Goal: Transaction & Acquisition: Purchase product/service

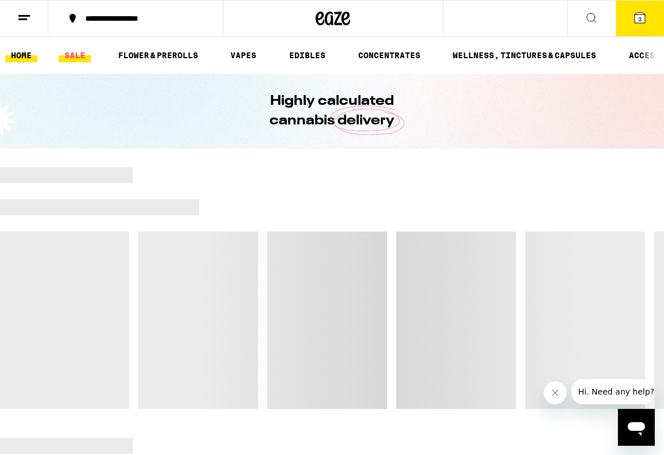
click at [77, 56] on link "SALE" at bounding box center [75, 55] width 32 height 14
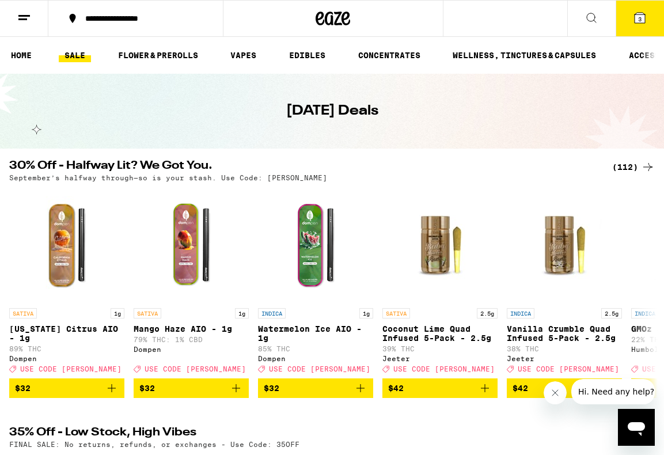
click at [636, 18] on icon at bounding box center [639, 18] width 10 height 10
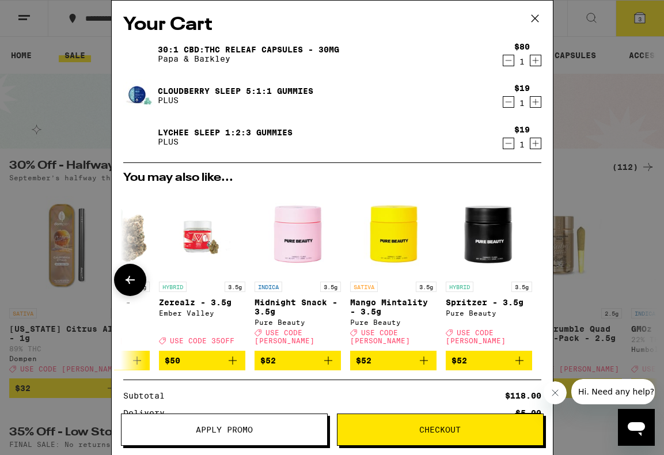
scroll to position [0, 538]
click at [538, 12] on icon at bounding box center [534, 18] width 17 height 17
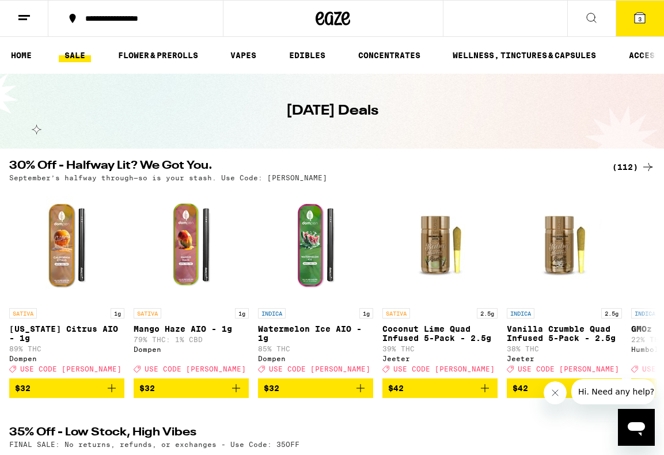
click at [587, 16] on icon at bounding box center [591, 18] width 14 height 14
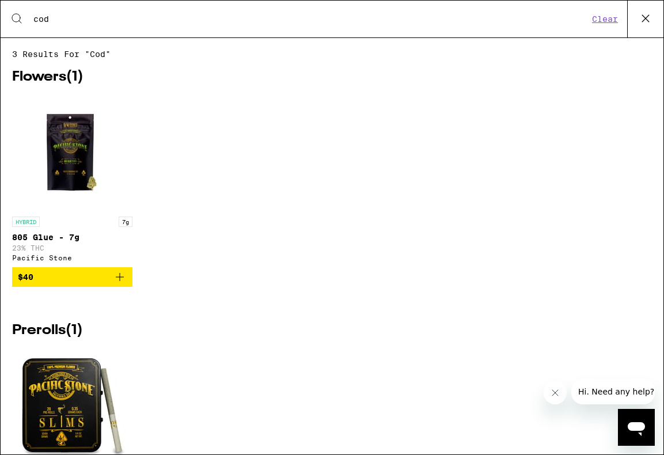
drag, startPoint x: 59, startPoint y: 16, endPoint x: 9, endPoint y: -7, distance: 55.3
click at [9, 0] on html "**********" at bounding box center [332, 0] width 664 height 0
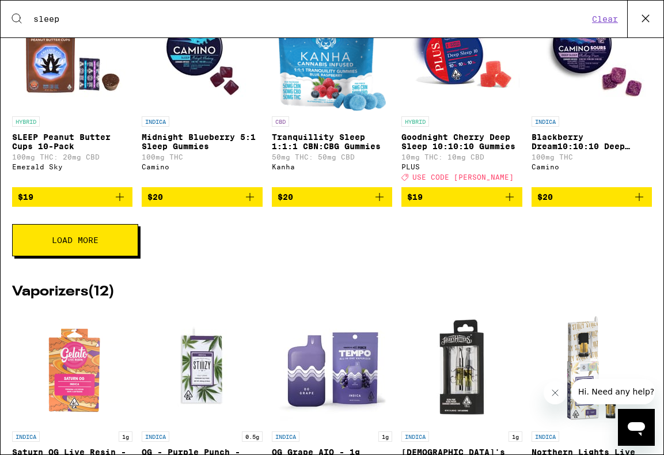
scroll to position [417, 0]
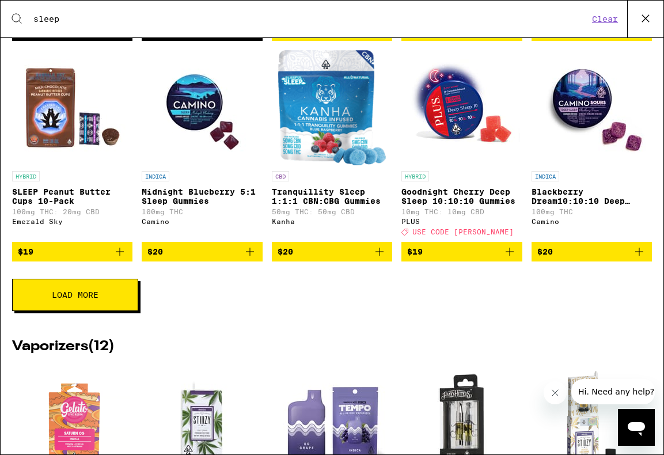
type input "sleep"
click at [72, 299] on span "Load More" at bounding box center [75, 295] width 47 height 8
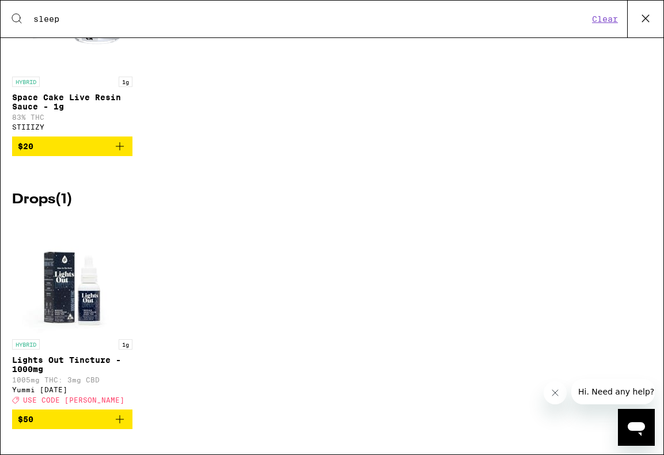
scroll to position [2834, 0]
drag, startPoint x: 79, startPoint y: 399, endPoint x: 66, endPoint y: 399, distance: 13.8
click at [66, 399] on div "Deal Created with Sketch. USE CODE [PERSON_NAME]" at bounding box center [72, 399] width 120 height 8
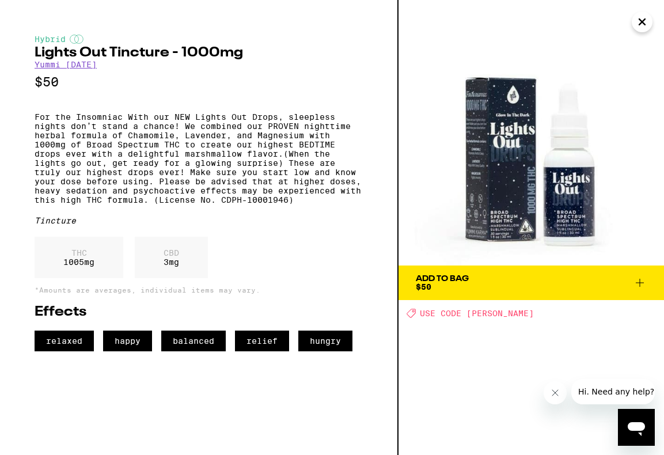
click at [647, 28] on icon "Close" at bounding box center [642, 21] width 14 height 17
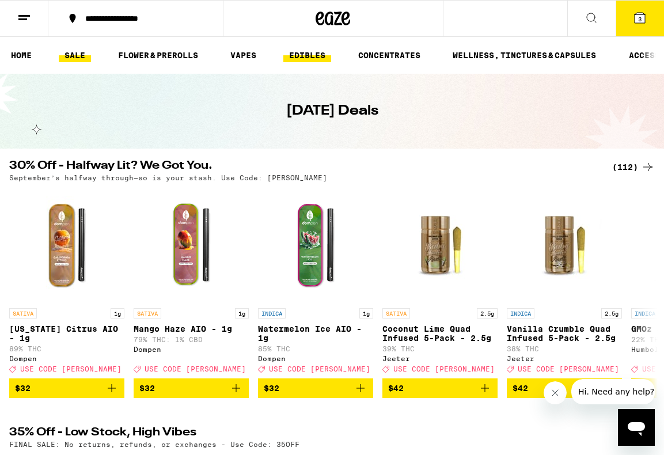
click at [310, 52] on link "EDIBLES" at bounding box center [307, 55] width 48 height 14
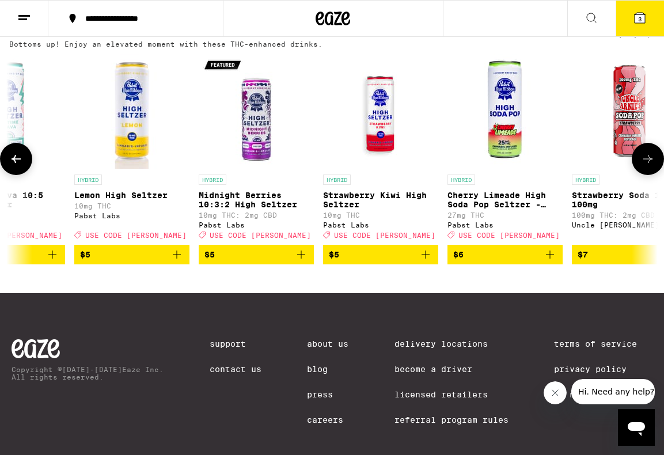
scroll to position [0, 577]
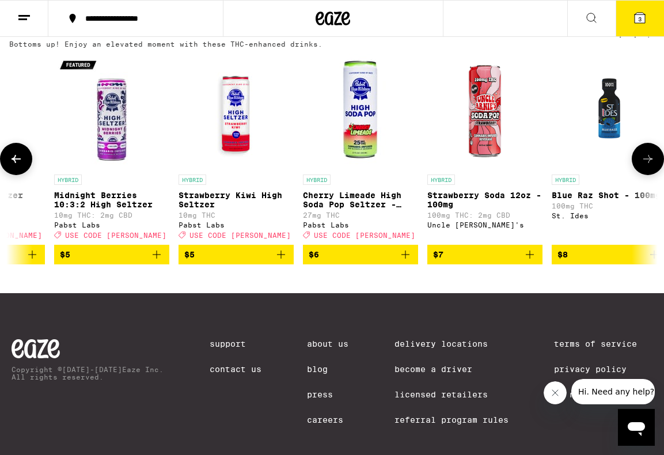
click at [654, 175] on button at bounding box center [647, 159] width 32 height 32
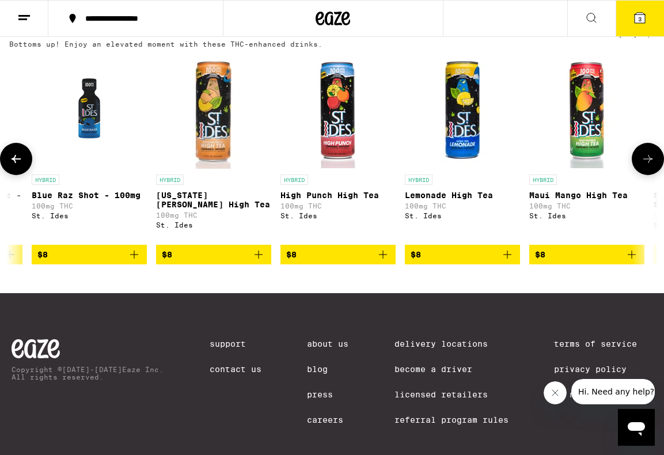
click at [654, 175] on button at bounding box center [647, 159] width 32 height 32
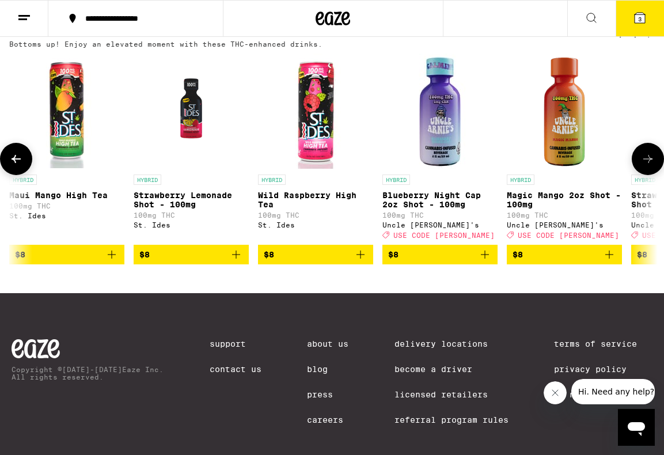
click at [654, 175] on button at bounding box center [647, 159] width 32 height 32
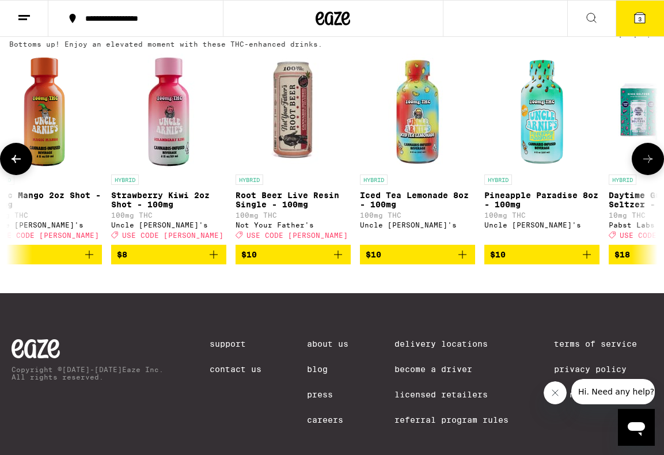
click at [654, 175] on button at bounding box center [647, 159] width 32 height 32
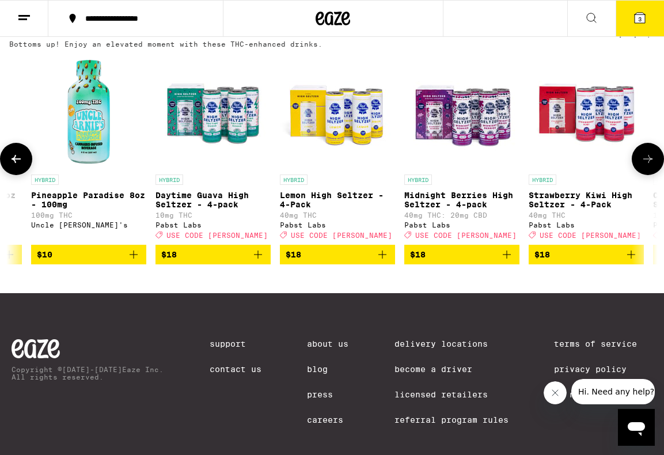
scroll to position [0, 2655]
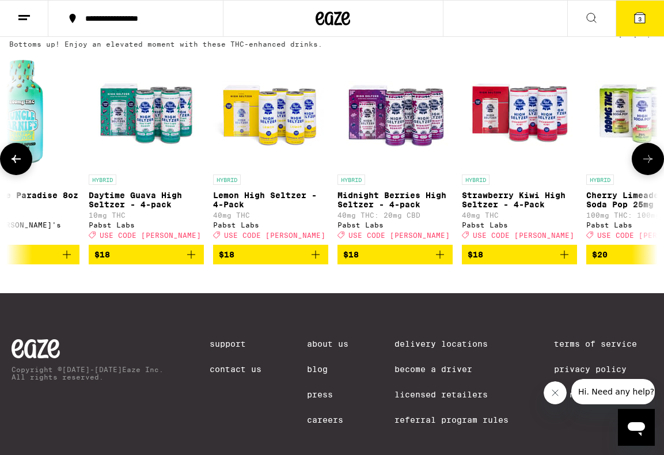
click at [654, 175] on button at bounding box center [647, 159] width 32 height 32
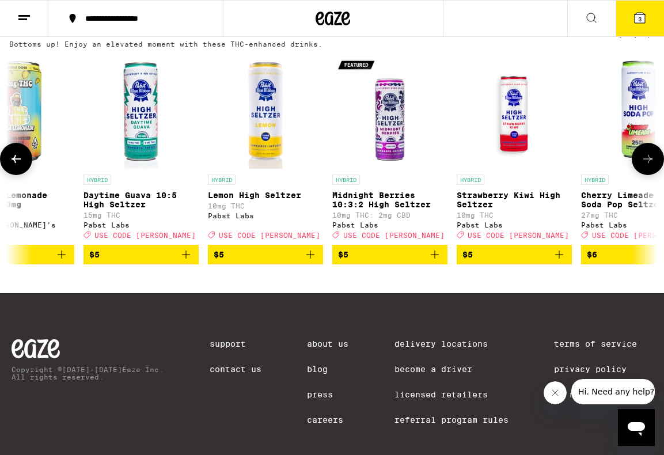
scroll to position [0, 303]
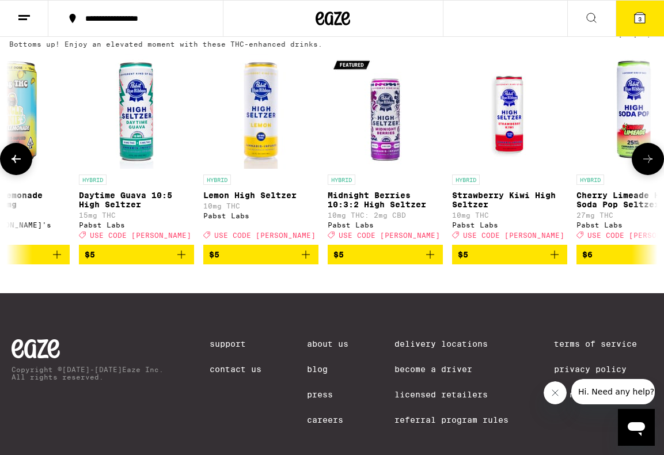
click at [429, 261] on icon "Add to bag" at bounding box center [430, 254] width 14 height 14
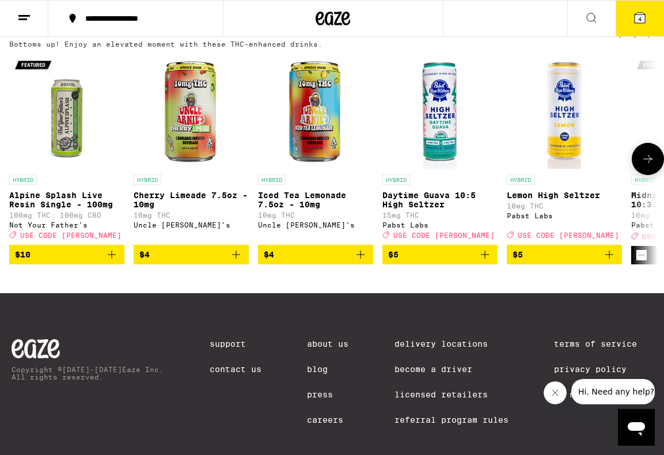
scroll to position [0, 0]
click at [641, 18] on span "4" at bounding box center [639, 19] width 3 height 7
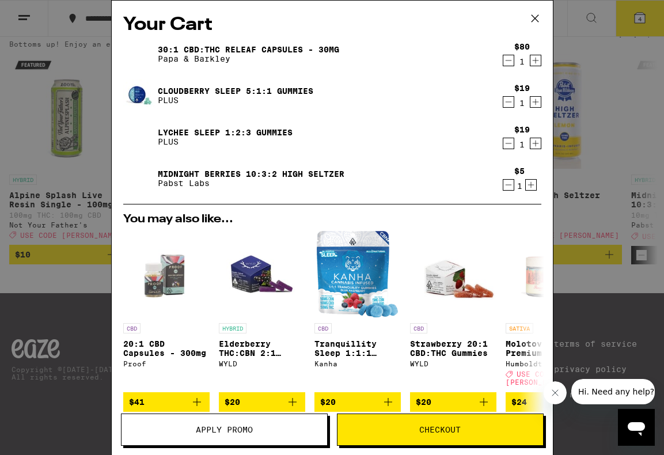
click at [451, 433] on span "Checkout" at bounding box center [439, 429] width 41 height 8
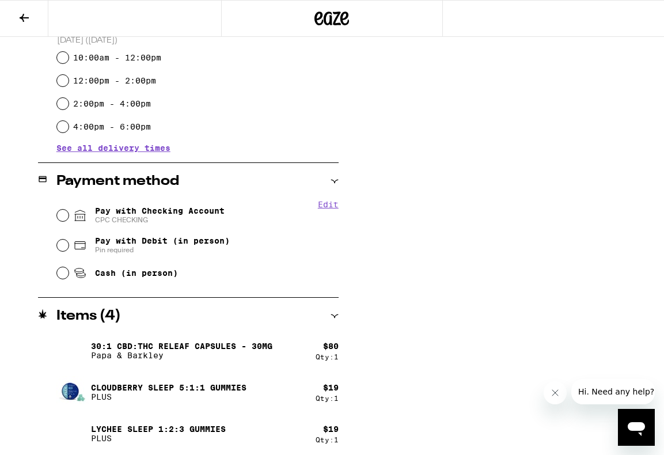
scroll to position [375, 0]
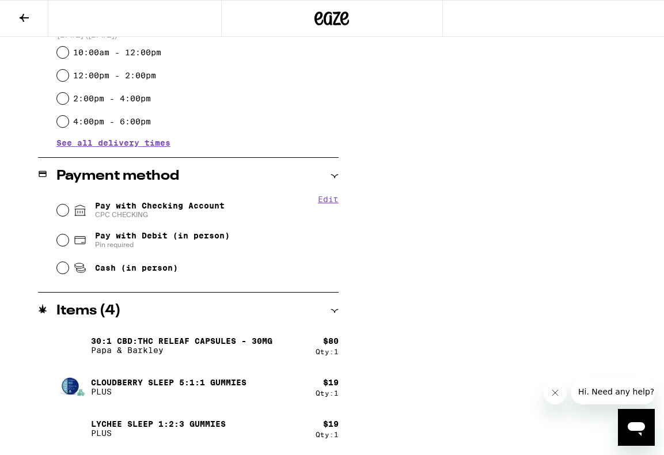
click at [62, 211] on input "Pay with Checking Account CPC CHECKING" at bounding box center [63, 210] width 12 height 12
radio input "true"
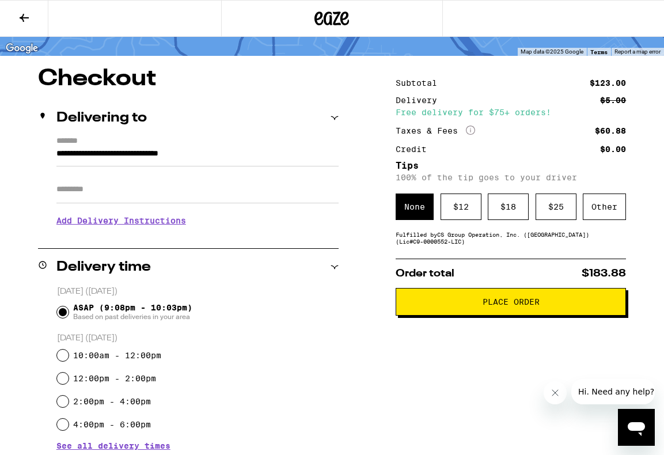
scroll to position [73, 0]
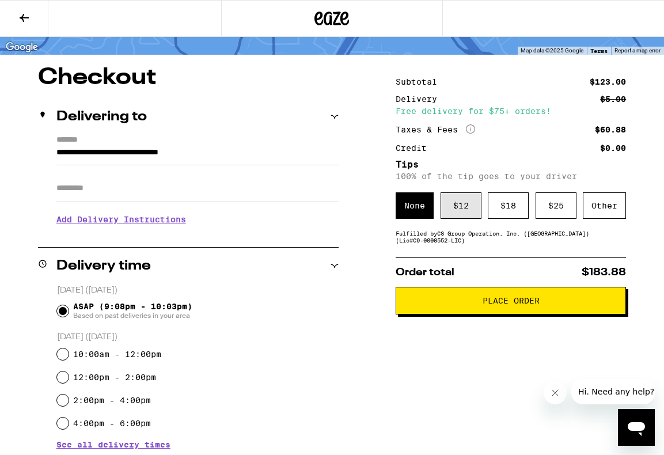
click at [466, 205] on div "$ 12" at bounding box center [460, 205] width 41 height 26
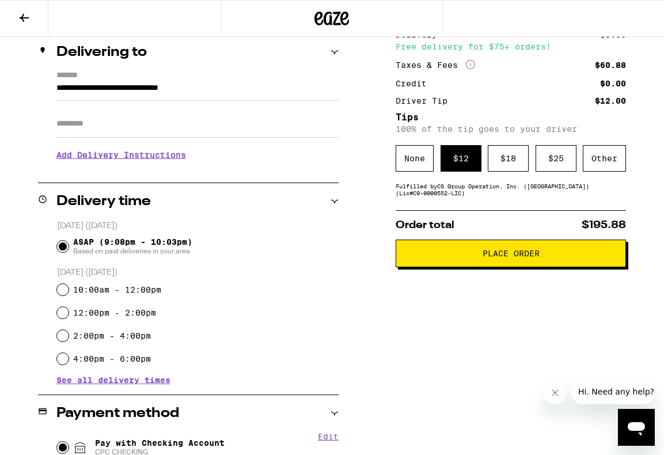
scroll to position [142, 0]
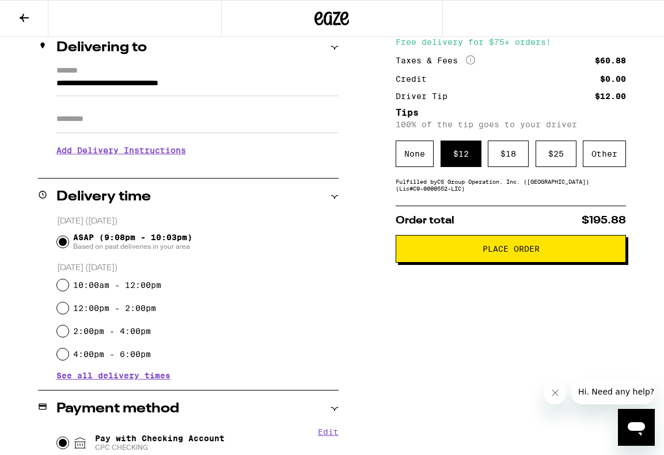
click at [105, 157] on h3 "Add Delivery Instructions" at bounding box center [197, 150] width 282 height 26
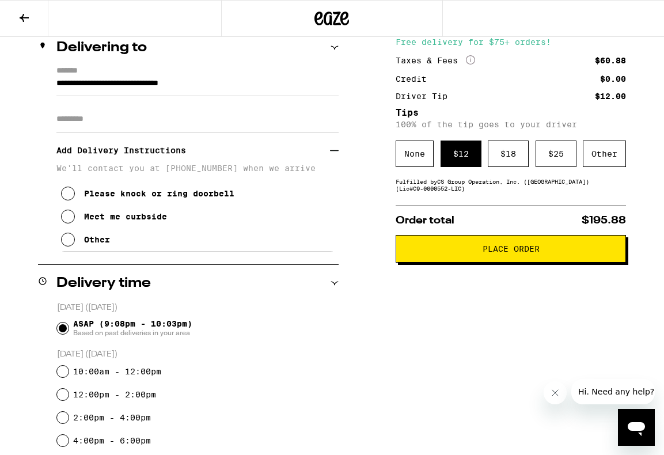
click at [71, 246] on icon at bounding box center [68, 239] width 14 height 14
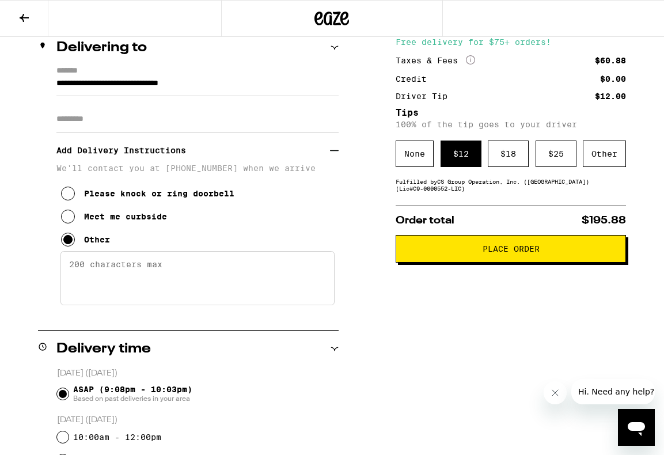
click at [106, 269] on textarea "Enter any other delivery instructions you want driver to know" at bounding box center [197, 278] width 274 height 54
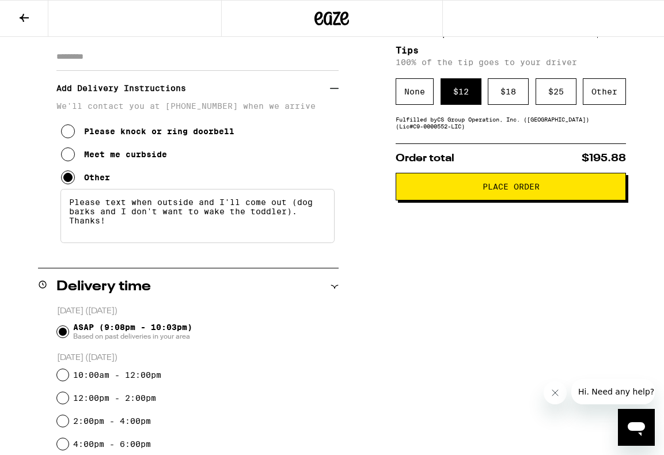
scroll to position [201, 0]
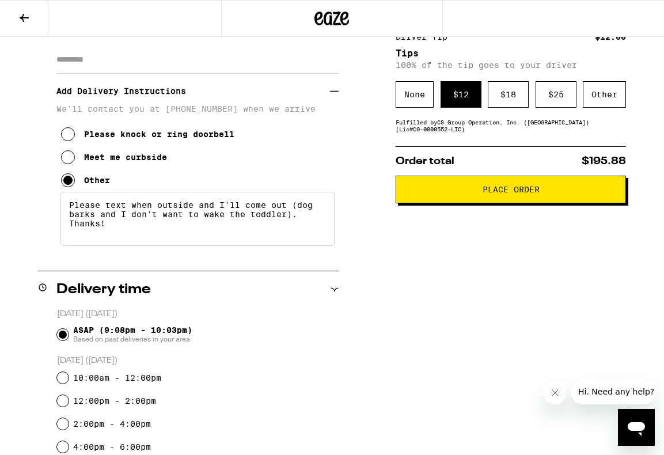
type textarea "Please text when outside and I'll come out (dog barks and I don't want to wake …"
click at [493, 192] on span "Place Order" at bounding box center [510, 189] width 57 height 8
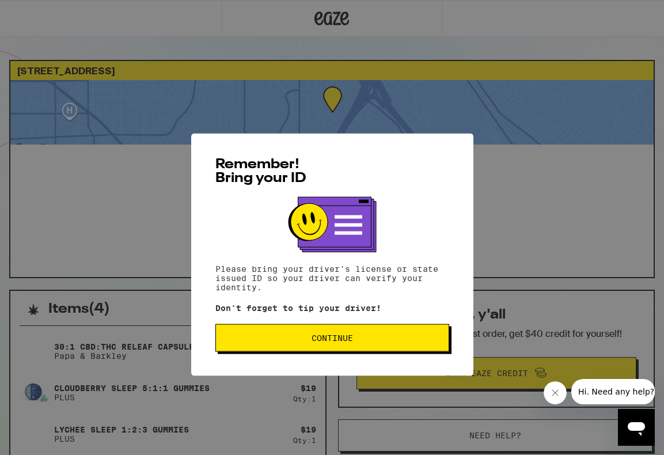
click at [345, 314] on span "Continue" at bounding box center [331, 311] width 41 height 8
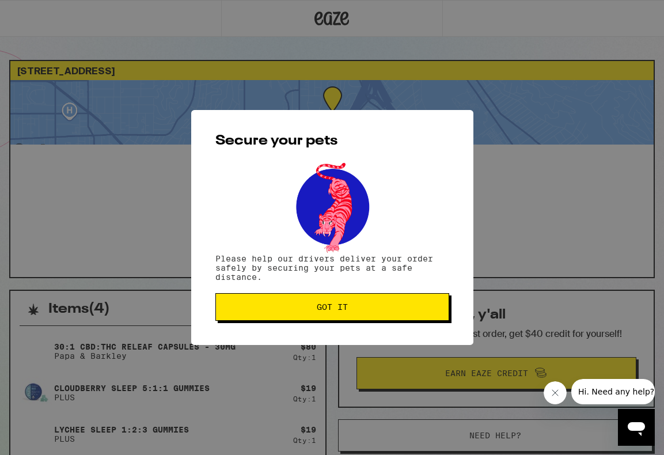
click at [325, 310] on span "Got it" at bounding box center [332, 307] width 31 height 8
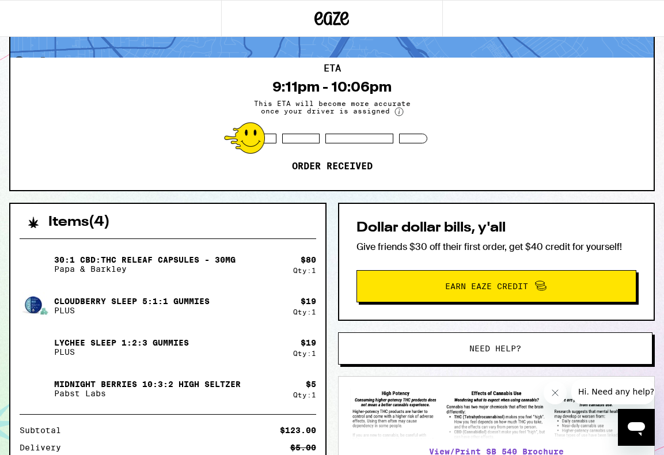
scroll to position [87, 0]
